Goal: Find specific page/section: Find specific page/section

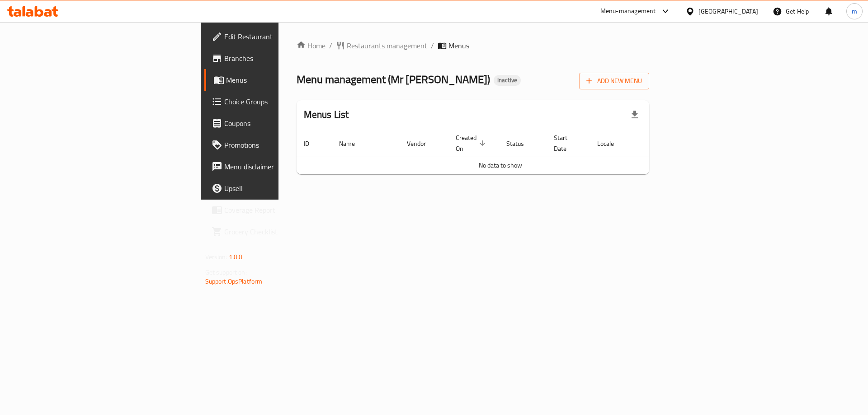
click at [204, 64] on link "Branches" at bounding box center [274, 58] width 141 height 22
click at [204, 86] on link "Menus" at bounding box center [274, 80] width 141 height 22
click at [224, 62] on span "Branches" at bounding box center [281, 58] width 114 height 11
click at [224, 59] on span "Branches" at bounding box center [281, 58] width 114 height 11
